Goal: Information Seeking & Learning: Learn about a topic

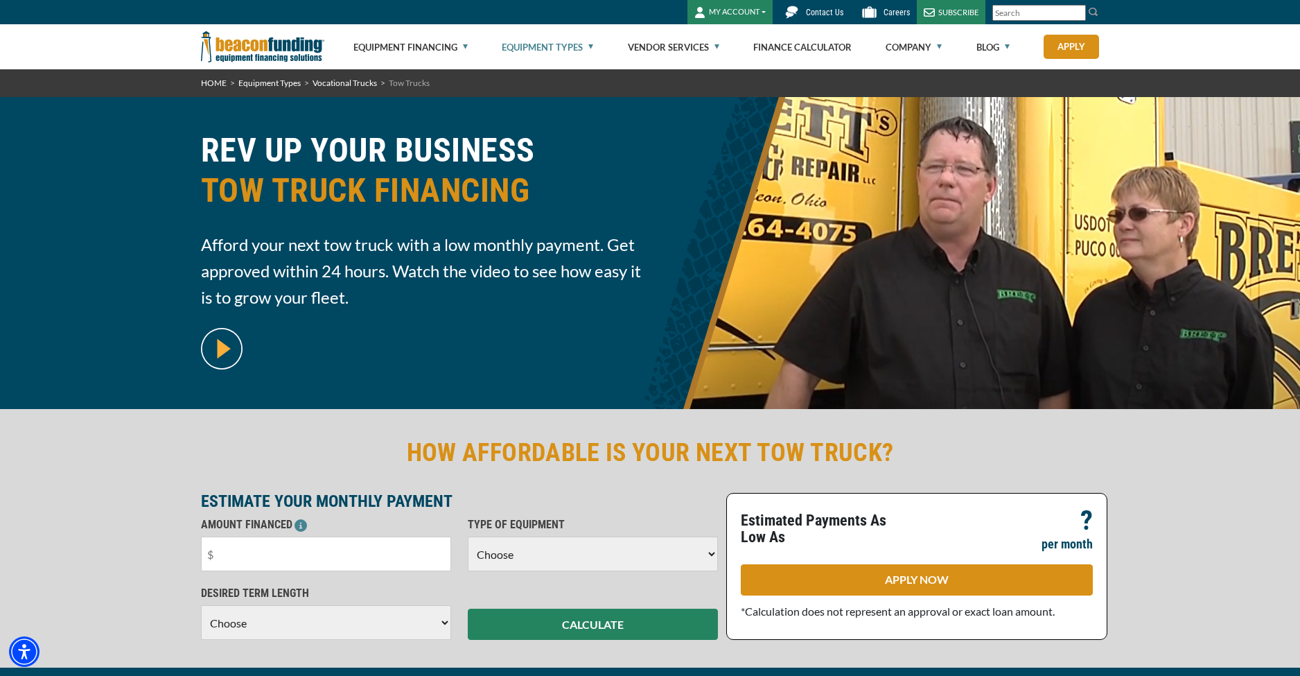
click at [592, 46] on link "Equipment Types" at bounding box center [547, 47] width 91 height 44
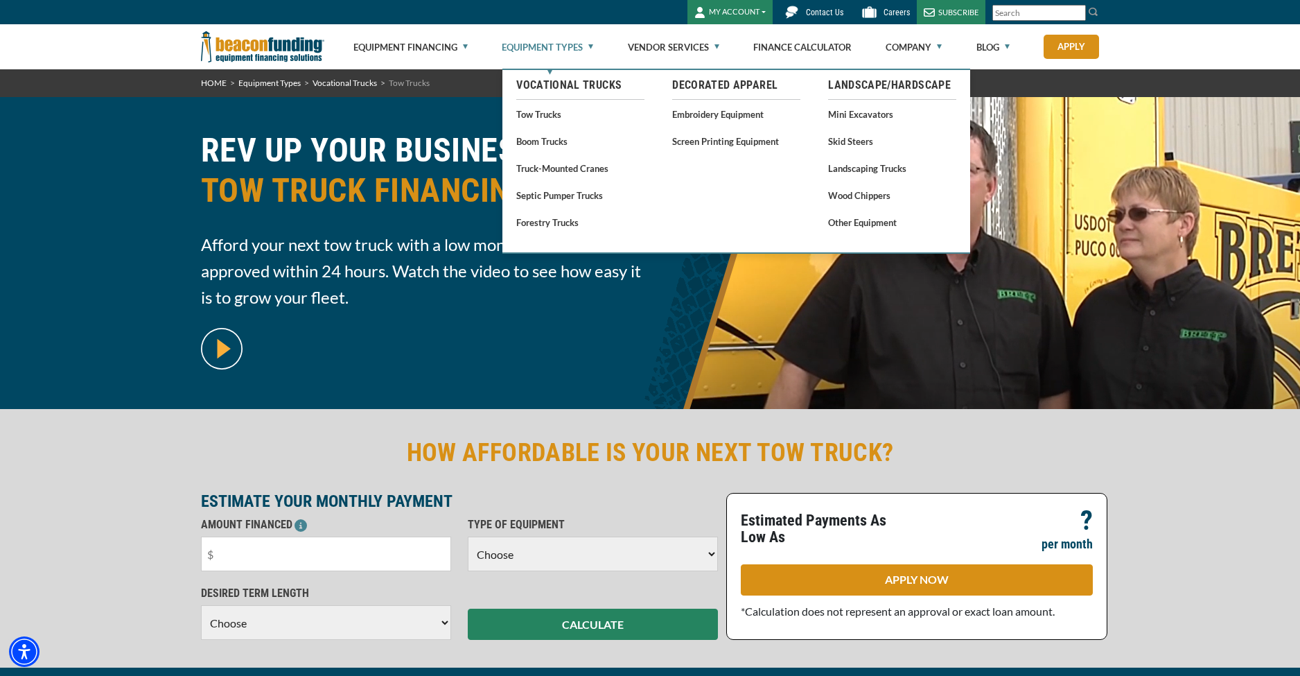
click at [527, 48] on link "Equipment Types" at bounding box center [547, 47] width 91 height 44
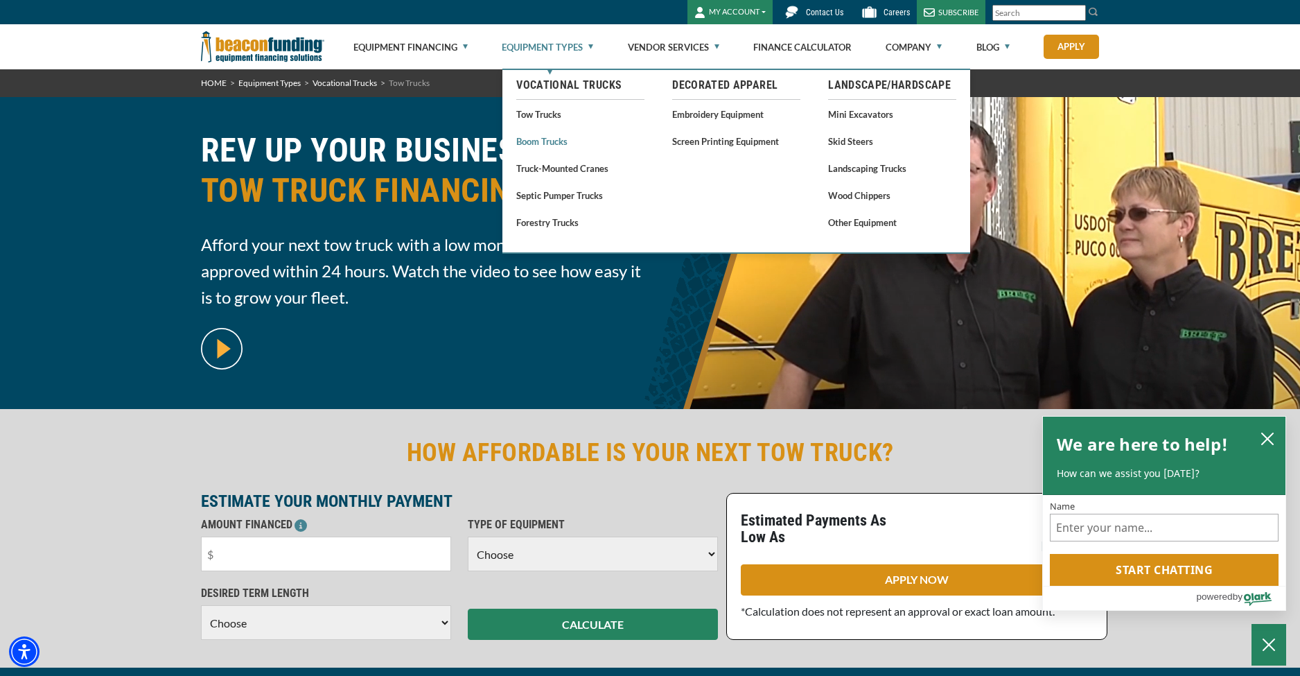
click at [546, 143] on link "Boom Trucks" at bounding box center [580, 140] width 128 height 17
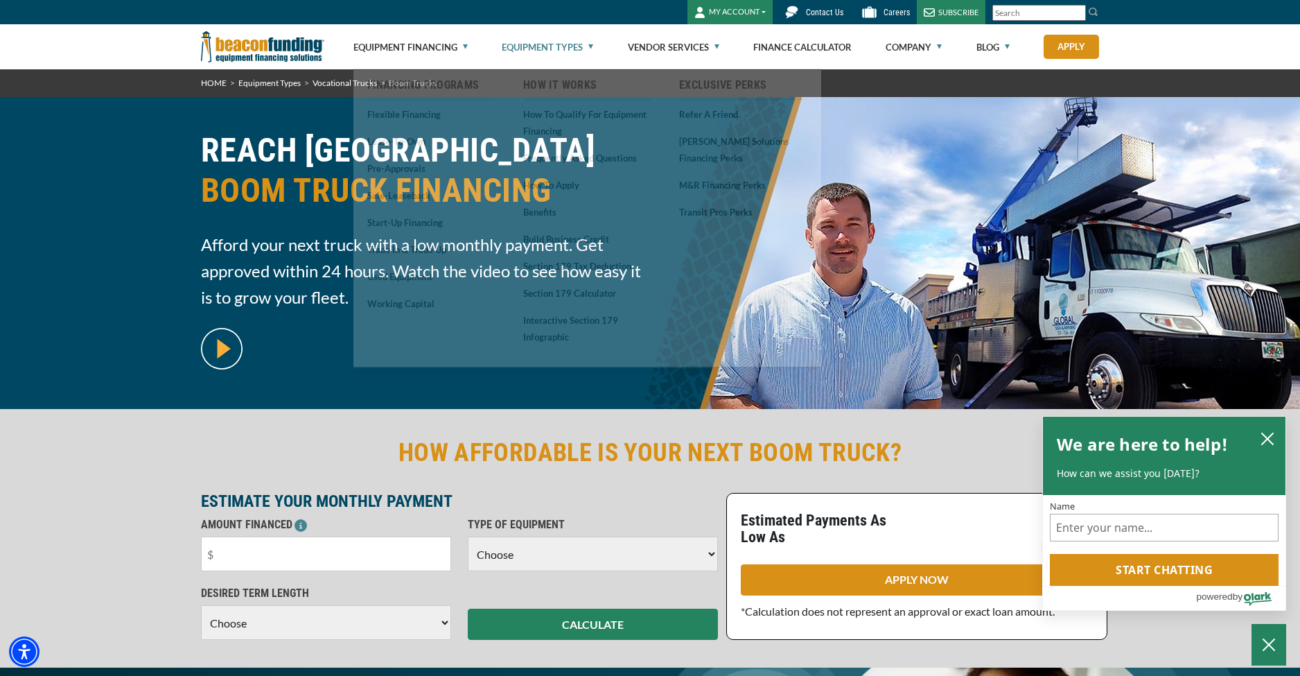
click at [89, 153] on div "REACH NEW HEIGHTS BOOM TRUCK FINANCING Afford your next truck with a low monthl…" at bounding box center [650, 253] width 1300 height 312
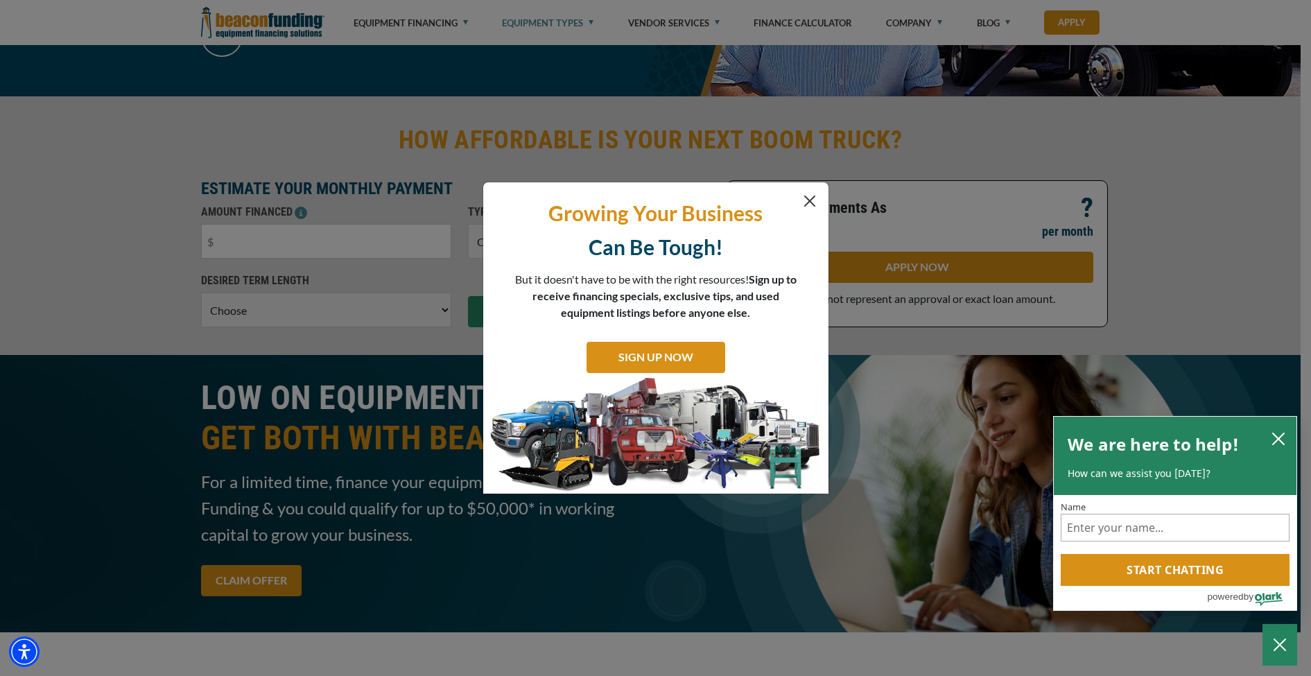
click at [808, 199] on button "Close" at bounding box center [809, 201] width 17 height 17
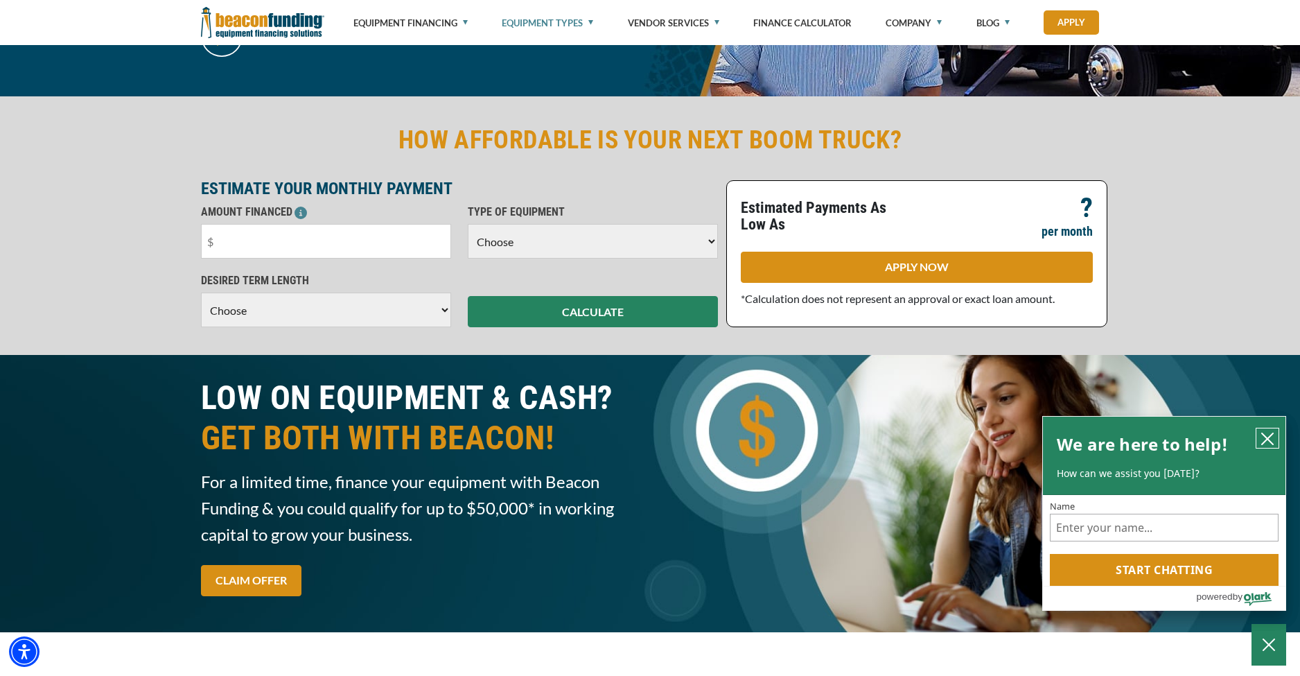
click at [1268, 435] on icon "close chatbox" at bounding box center [1268, 439] width 14 height 14
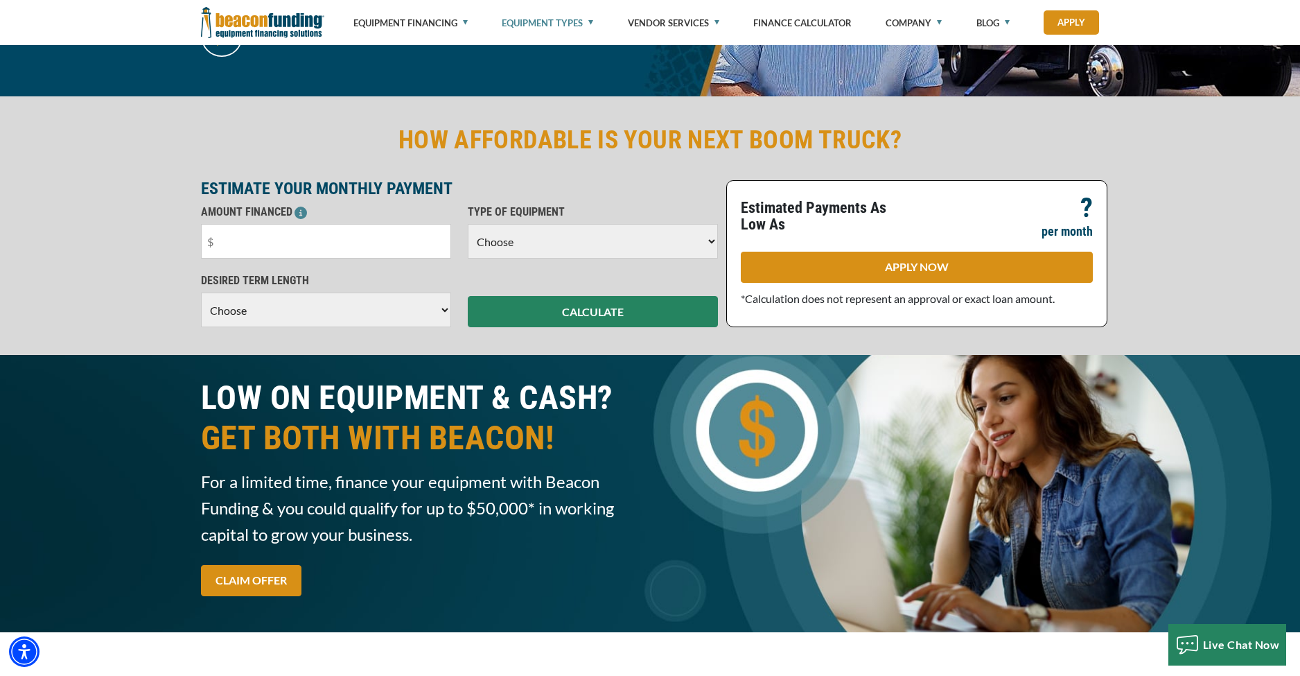
scroll to position [303, 0]
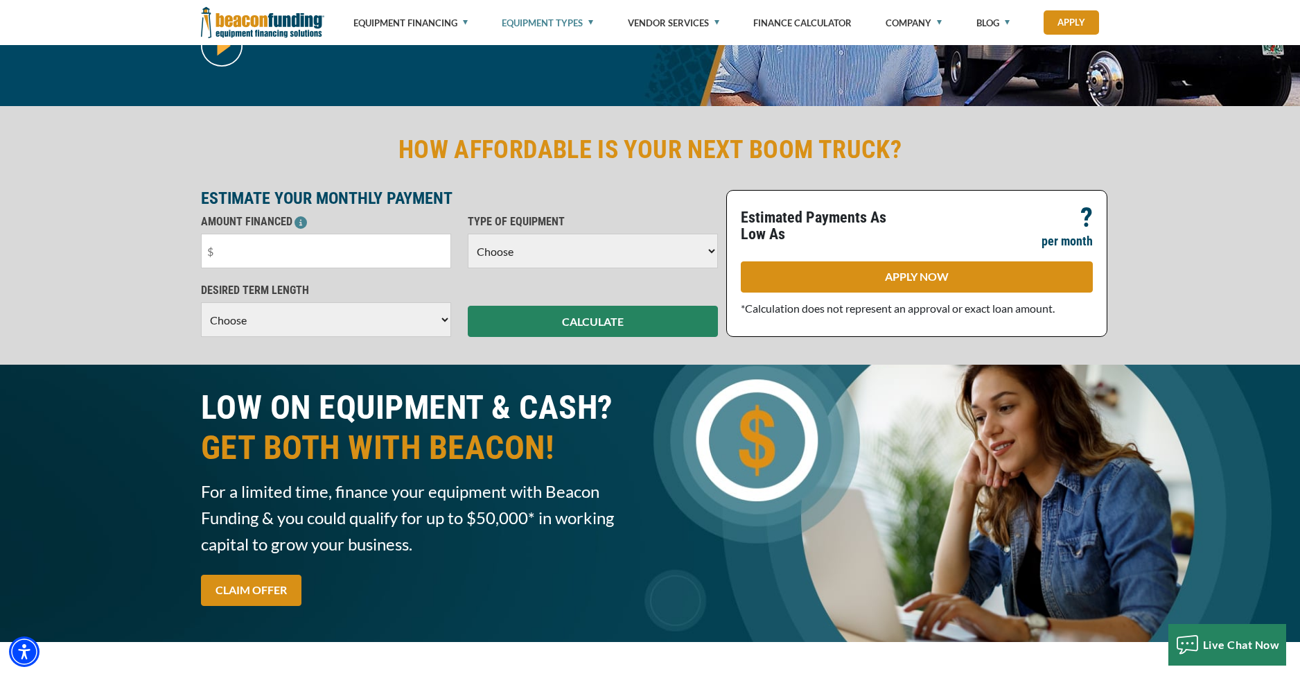
click at [160, 150] on div "HOW AFFORDABLE IS YOUR NEXT BOOM TRUCK? ESTIMATE YOUR MONTHLY PAYMENT AMOUNT FI…" at bounding box center [650, 235] width 1300 height 259
